Goal: Information Seeking & Learning: Learn about a topic

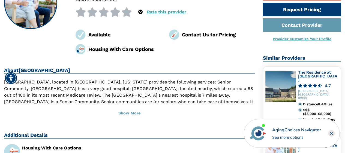
scroll to position [82, 0]
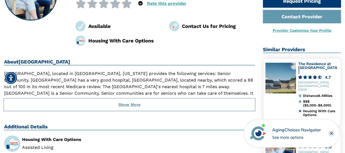
click at [133, 103] on button "Show More" at bounding box center [129, 105] width 251 height 12
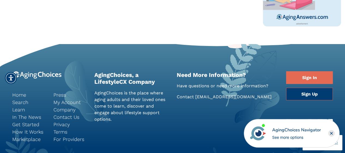
scroll to position [519, 0]
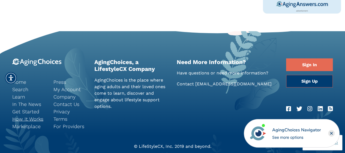
click at [27, 118] on link "How It Works" at bounding box center [28, 118] width 33 height 7
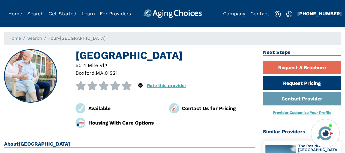
scroll to position [443, 0]
